Goal: Information Seeking & Learning: Check status

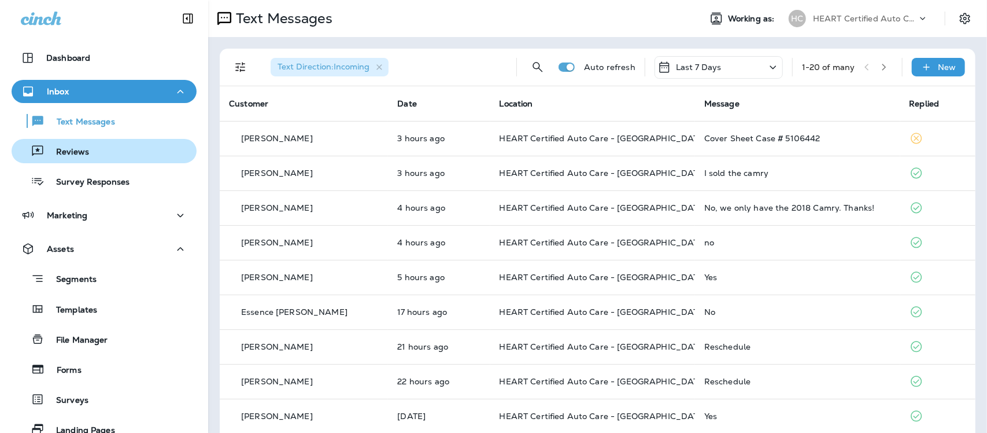
click at [73, 150] on p "Reviews" at bounding box center [67, 152] width 45 height 11
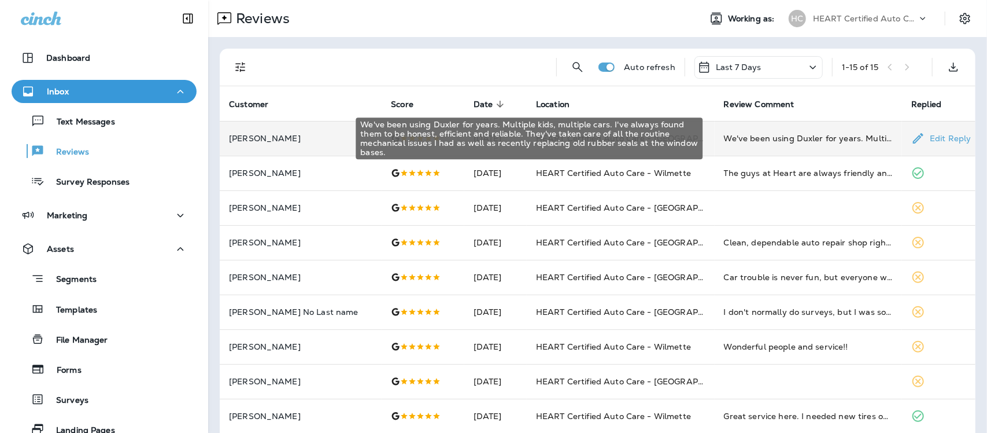
click at [739, 143] on div "We've been using Duxler for years. Multiple kids, multiple cars. I've always fo…" at bounding box center [808, 138] width 169 height 12
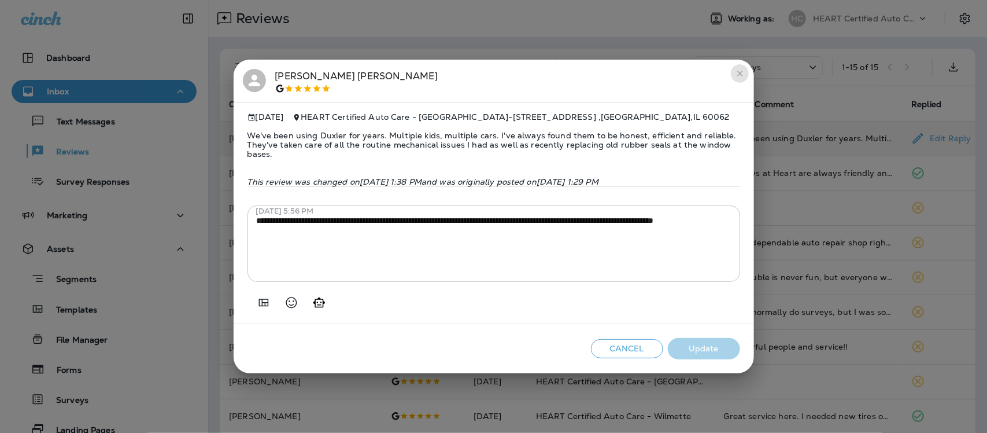
click at [739, 75] on icon "close" at bounding box center [740, 73] width 9 height 9
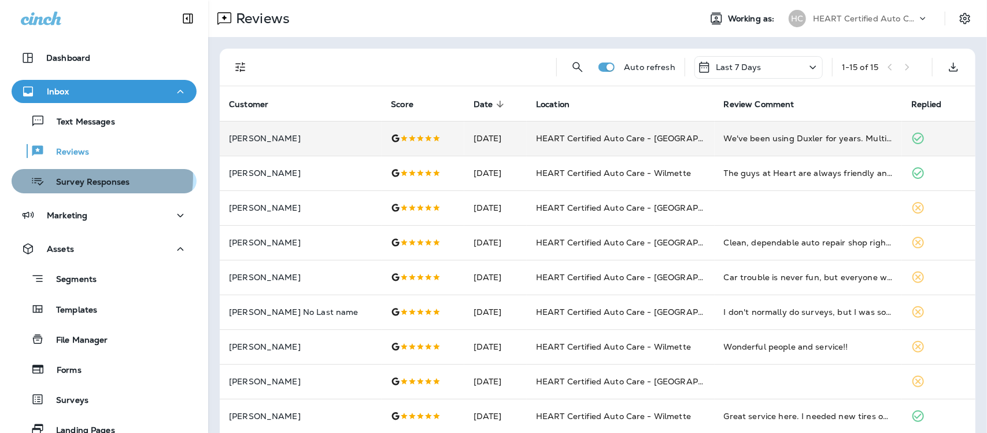
click at [102, 178] on p "Survey Responses" at bounding box center [87, 182] width 85 height 11
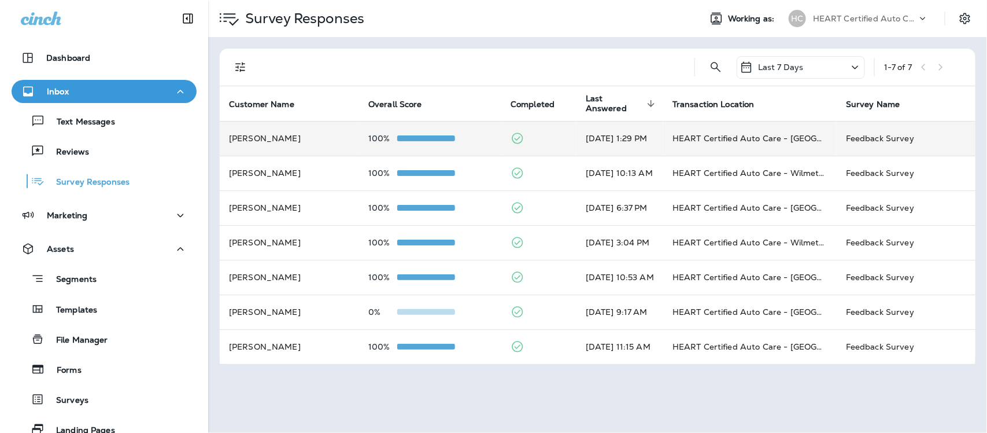
click at [904, 137] on td "Feedback Survey" at bounding box center [906, 138] width 139 height 35
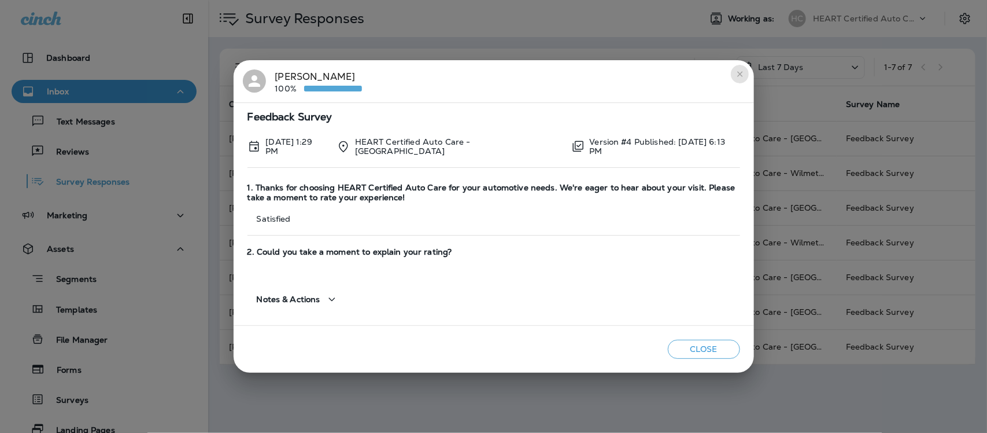
click at [741, 73] on icon "close" at bounding box center [739, 73] width 5 height 5
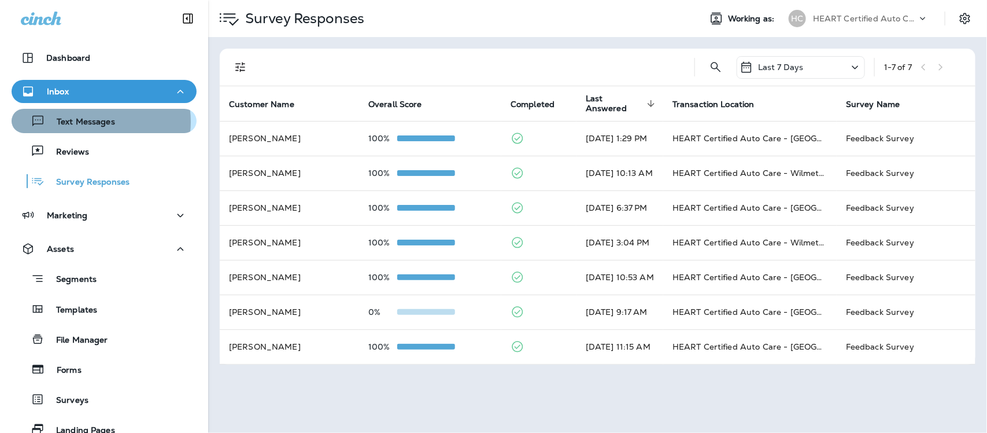
click at [83, 121] on p "Text Messages" at bounding box center [80, 122] width 70 height 11
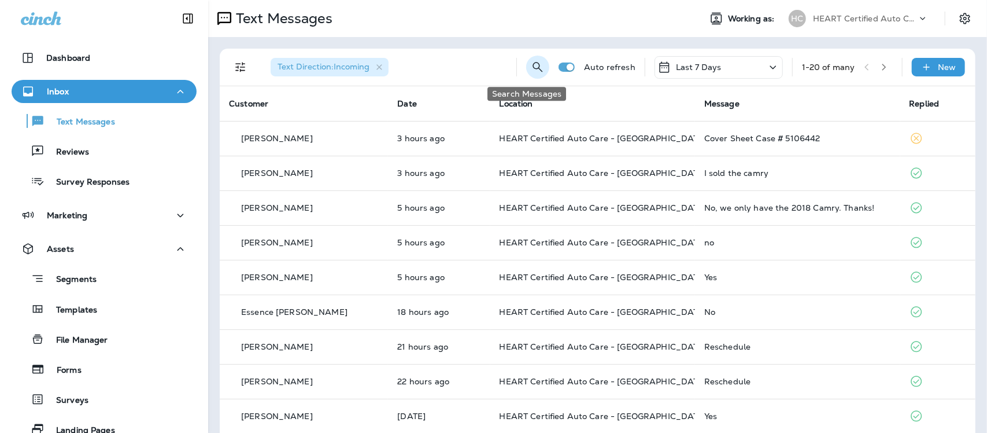
click at [531, 64] on icon "Search Messages" at bounding box center [538, 67] width 14 height 14
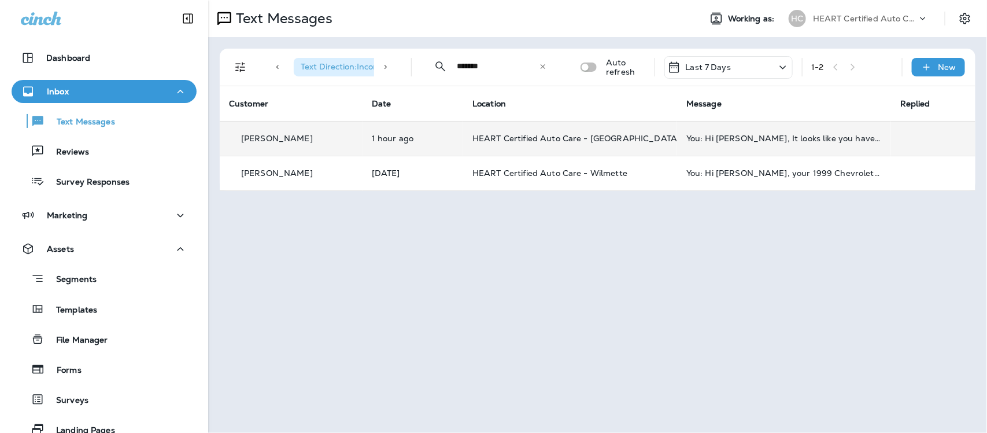
click at [273, 135] on p "[PERSON_NAME]" at bounding box center [277, 138] width 72 height 9
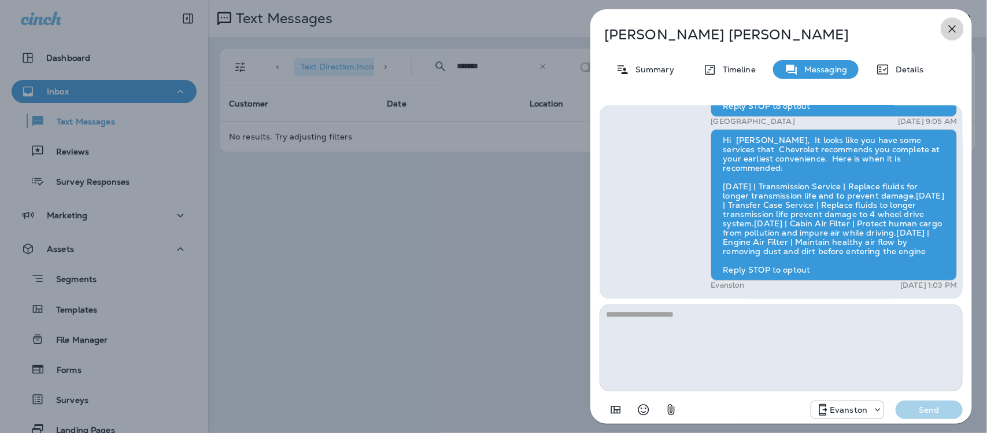
click at [955, 27] on icon "button" at bounding box center [953, 29] width 14 height 14
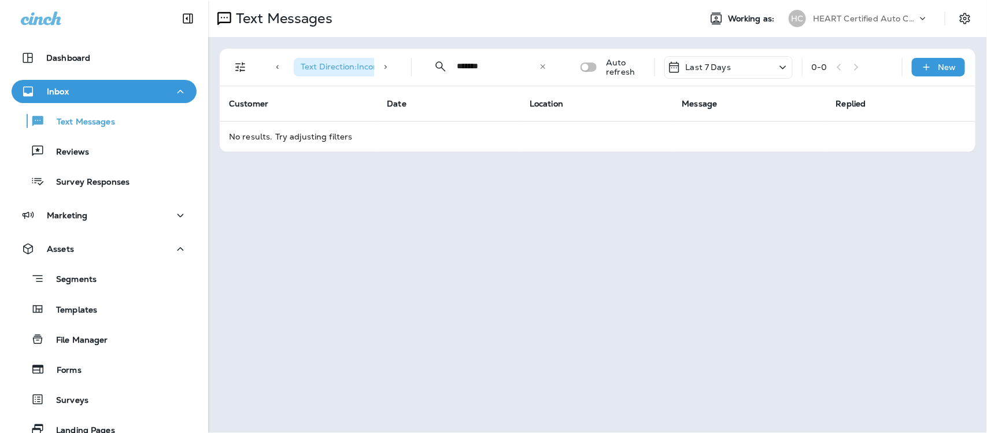
click at [516, 73] on input "******" at bounding box center [498, 66] width 82 height 31
type input "*"
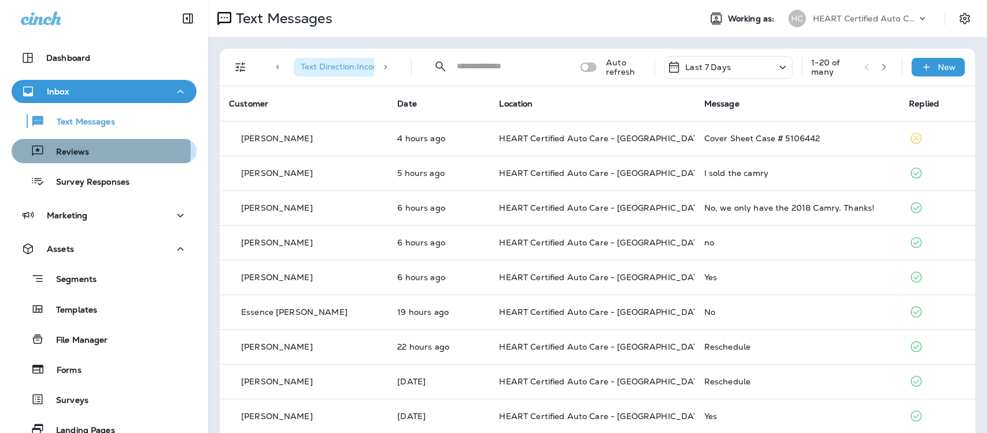
click at [86, 151] on p "Reviews" at bounding box center [67, 152] width 45 height 11
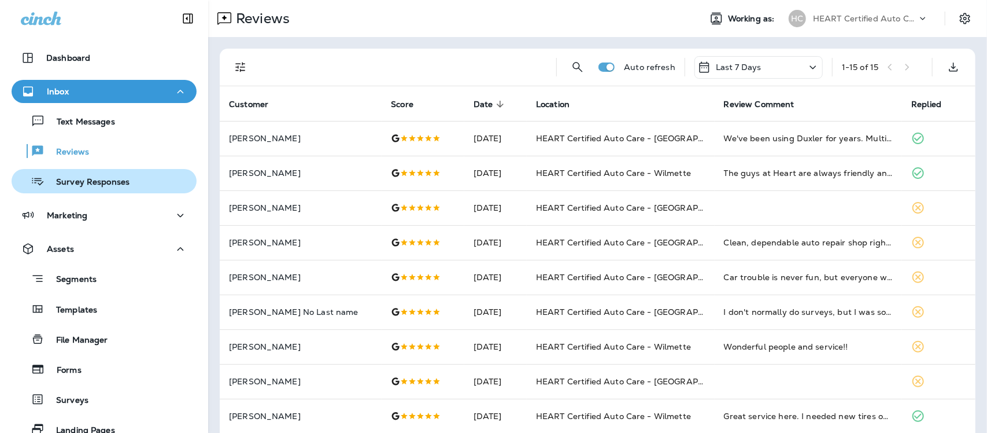
click at [97, 186] on p "Survey Responses" at bounding box center [87, 182] width 85 height 11
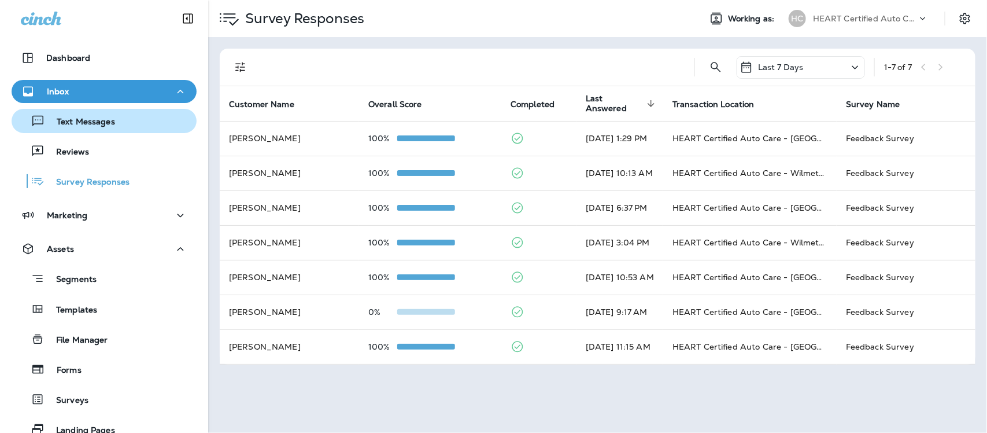
click at [79, 124] on p "Text Messages" at bounding box center [80, 122] width 70 height 11
